Goal: Transaction & Acquisition: Purchase product/service

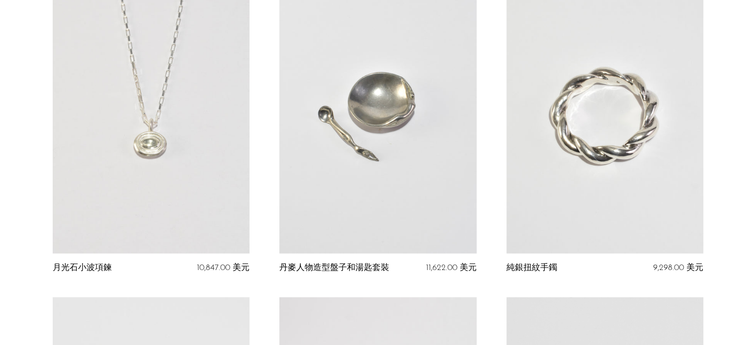
scroll to position [2341, 0]
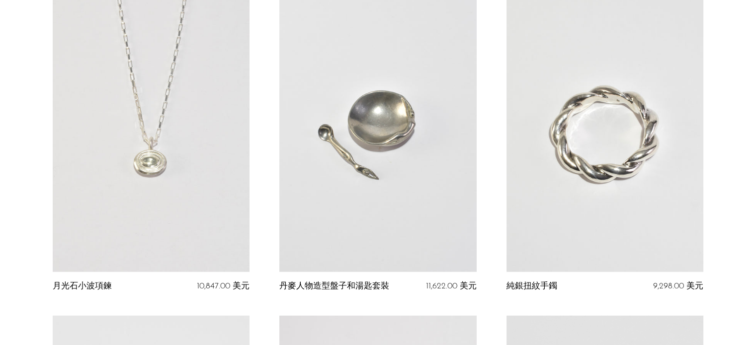
click at [644, 190] on link at bounding box center [604, 135] width 197 height 276
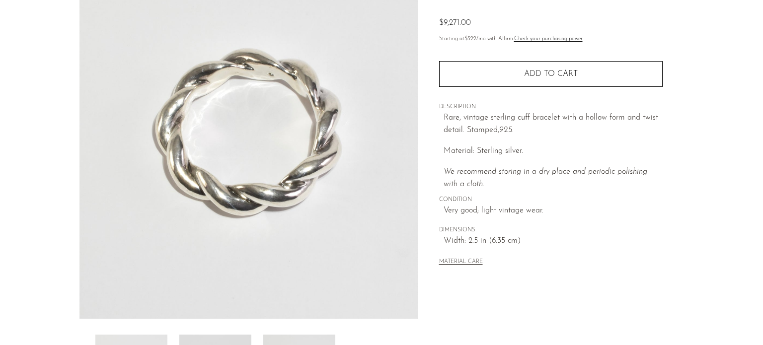
scroll to position [248, 0]
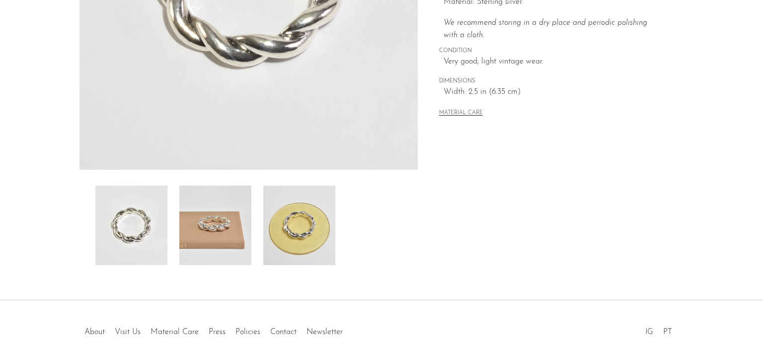
click at [235, 235] on img at bounding box center [215, 225] width 72 height 79
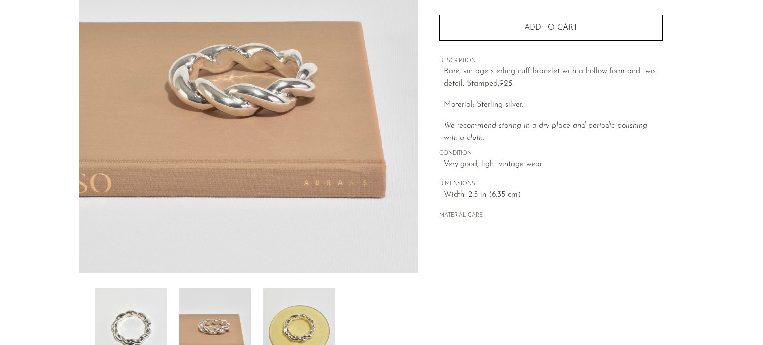
scroll to position [149, 0]
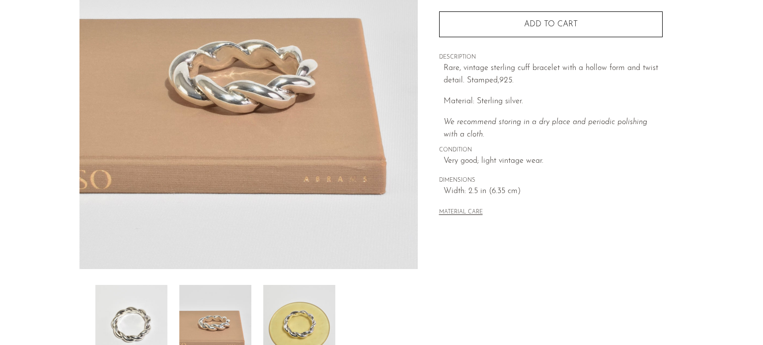
click at [292, 304] on img at bounding box center [299, 324] width 72 height 79
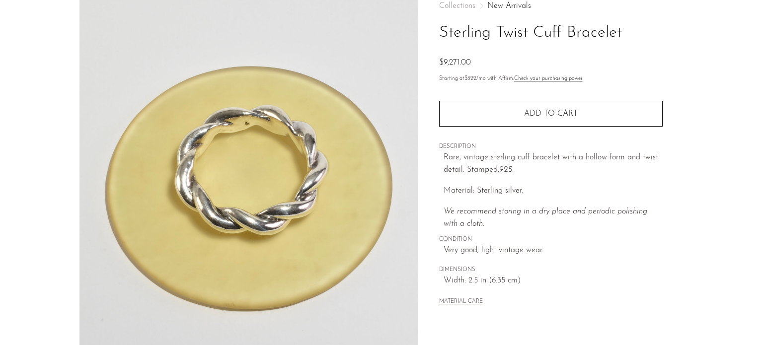
scroll to position [0, 0]
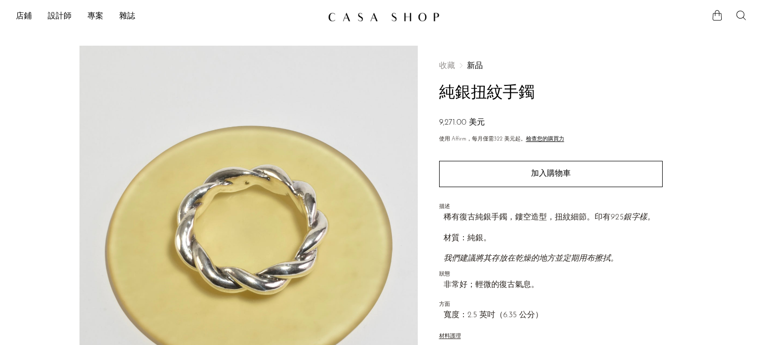
click at [622, 114] on div "收藏 新品 純銀扭紋手鐲 9,271.00 美元" at bounding box center [551, 96] width 224 height 68
click at [714, 18] on icon at bounding box center [717, 15] width 12 height 12
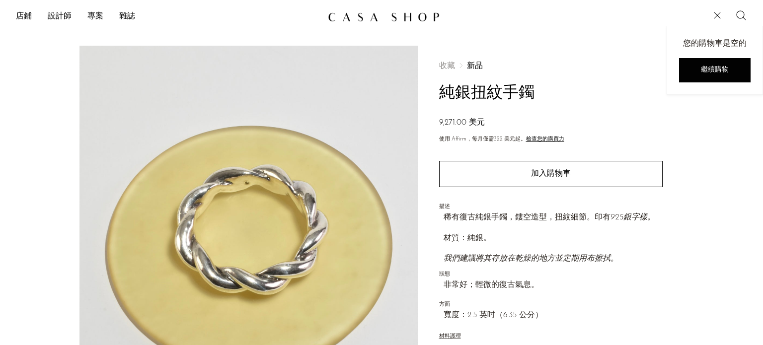
drag, startPoint x: 623, startPoint y: 51, endPoint x: 613, endPoint y: 70, distance: 21.8
click at [622, 51] on div "收藏 新品 純銀扭紋手鐲 9,271.00 美元 使用 Affirm，每月僅需 322 美元 起。 檢查您的購買力 數量 1 加入購物車" at bounding box center [551, 202] width 224 height 313
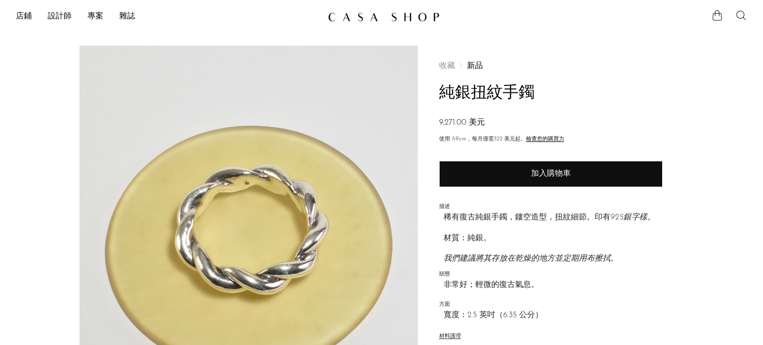
click at [549, 170] on font "加入購物車" at bounding box center [551, 174] width 40 height 8
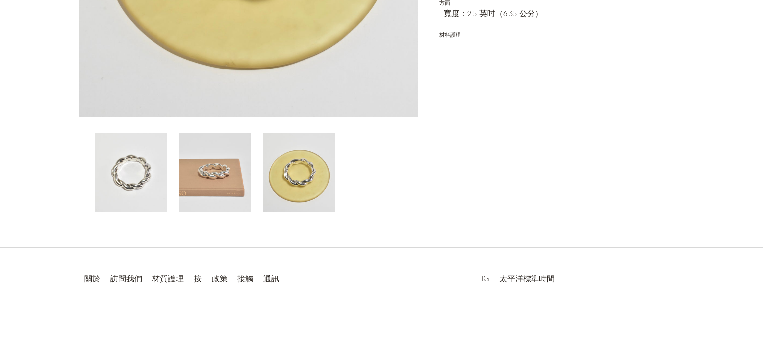
scroll to position [302, 0]
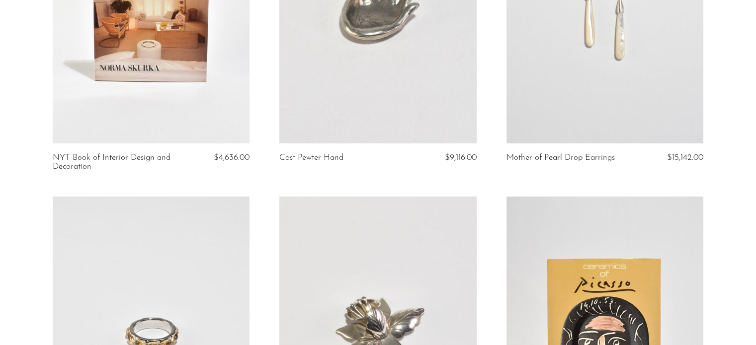
scroll to position [2651, 0]
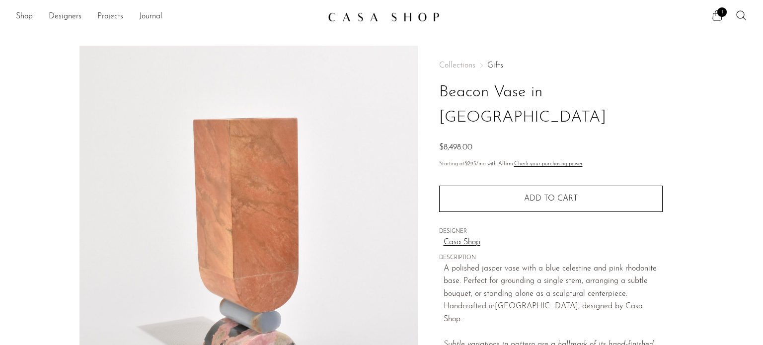
scroll to position [99, 0]
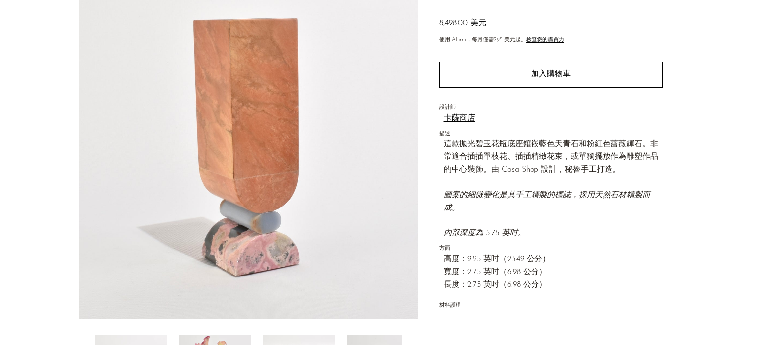
click at [624, 210] on p "這款拋光碧玉花瓶底座鑲嵌藍色天青石和粉紅色薔薇輝石。非常適合插插單枝花、插插精緻花束，或單獨擺放作為雕塑作品的中心裝飾。 由 Casa Shop 設計，秘魯手…" at bounding box center [553, 190] width 219 height 102
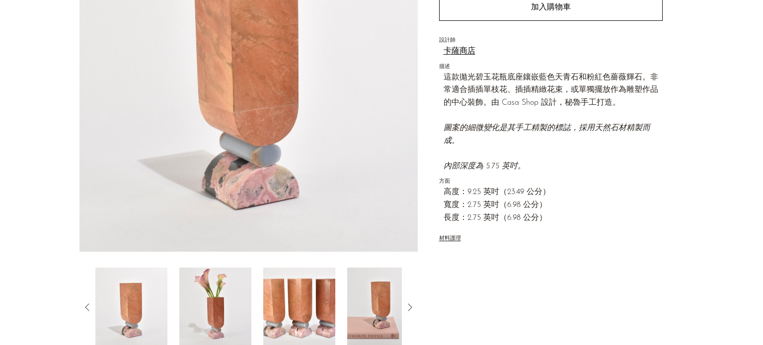
scroll to position [298, 0]
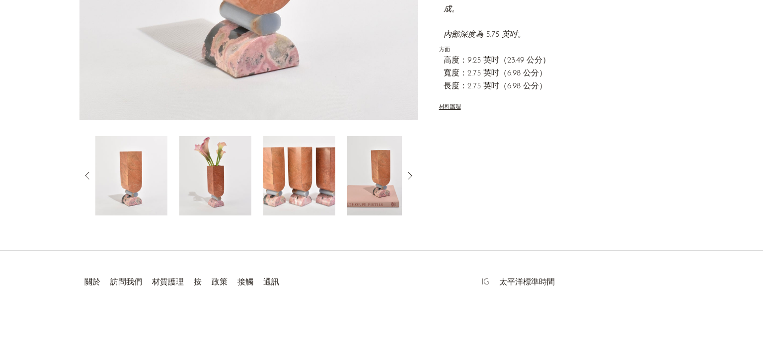
click at [197, 160] on img at bounding box center [215, 175] width 72 height 79
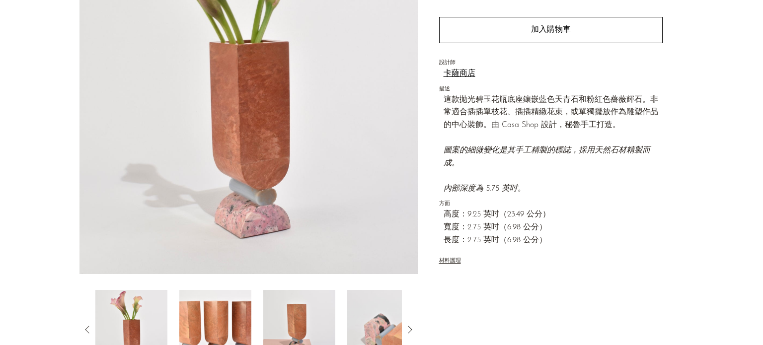
scroll to position [149, 0]
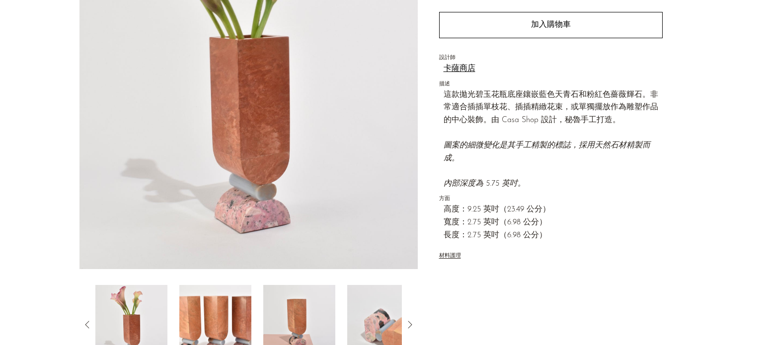
click at [235, 317] on img at bounding box center [215, 324] width 72 height 79
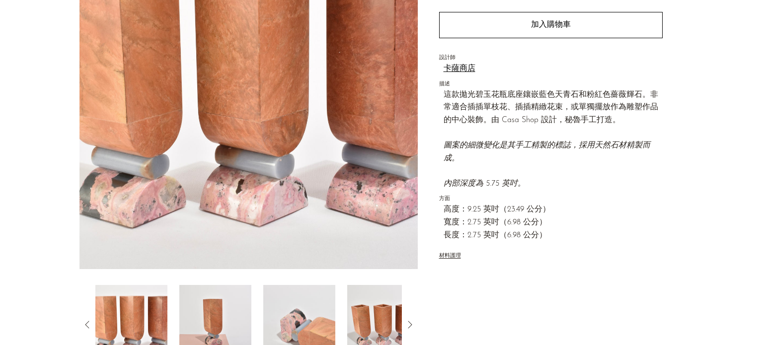
click at [234, 313] on img at bounding box center [215, 324] width 72 height 79
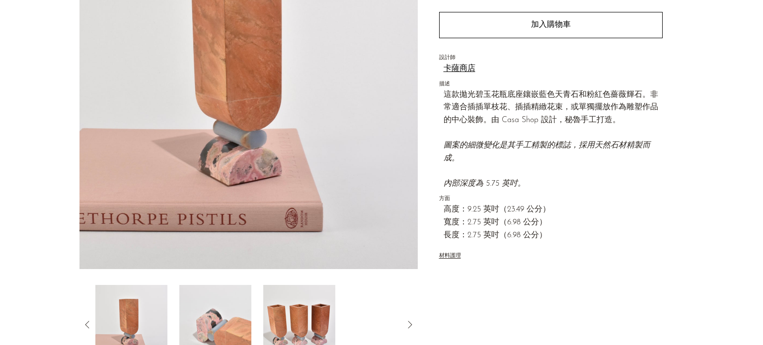
click at [233, 311] on img at bounding box center [215, 324] width 72 height 79
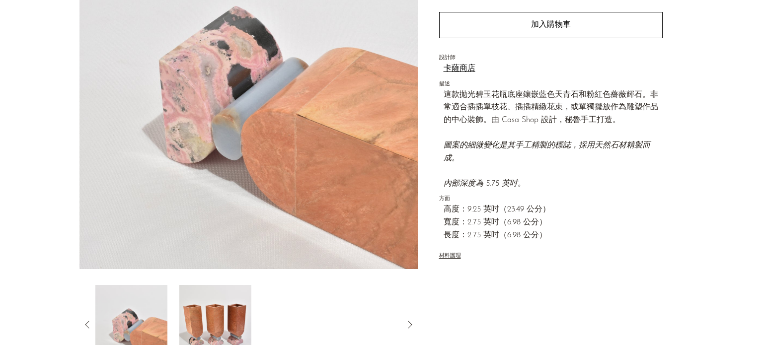
click at [235, 306] on img at bounding box center [215, 324] width 72 height 79
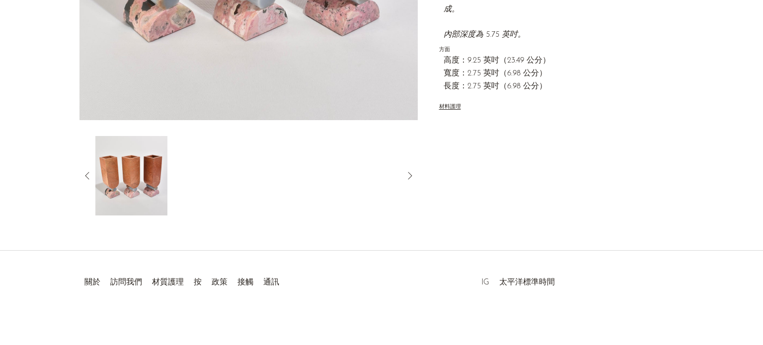
scroll to position [302, 0]
